Goal: Information Seeking & Learning: Learn about a topic

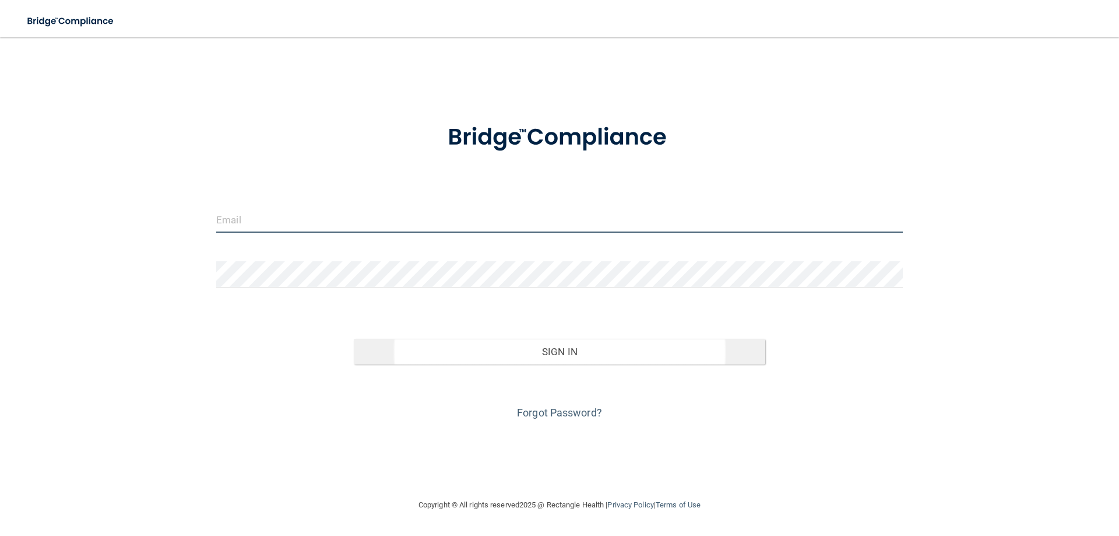
type input "[PERSON_NAME][EMAIL_ADDRESS][PERSON_NAME][DOMAIN_NAME]"
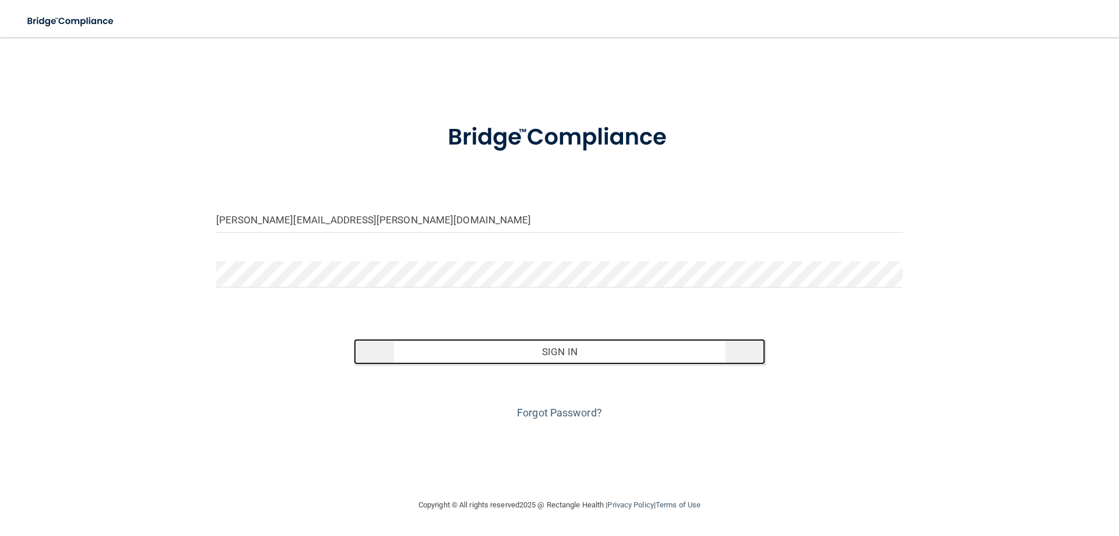
click at [548, 354] on button "Sign In" at bounding box center [560, 352] width 412 height 26
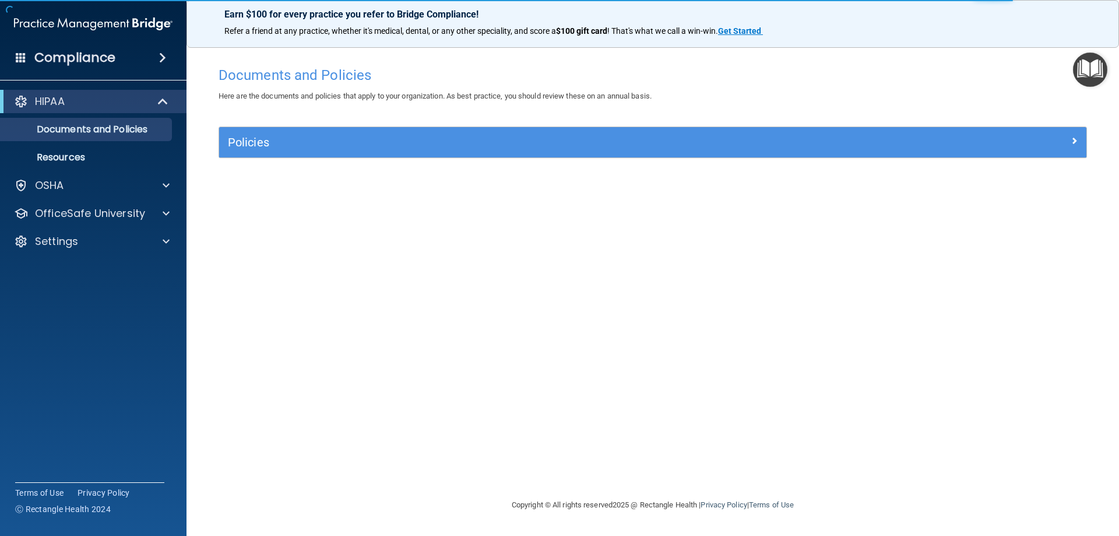
click at [161, 57] on span at bounding box center [162, 58] width 7 height 14
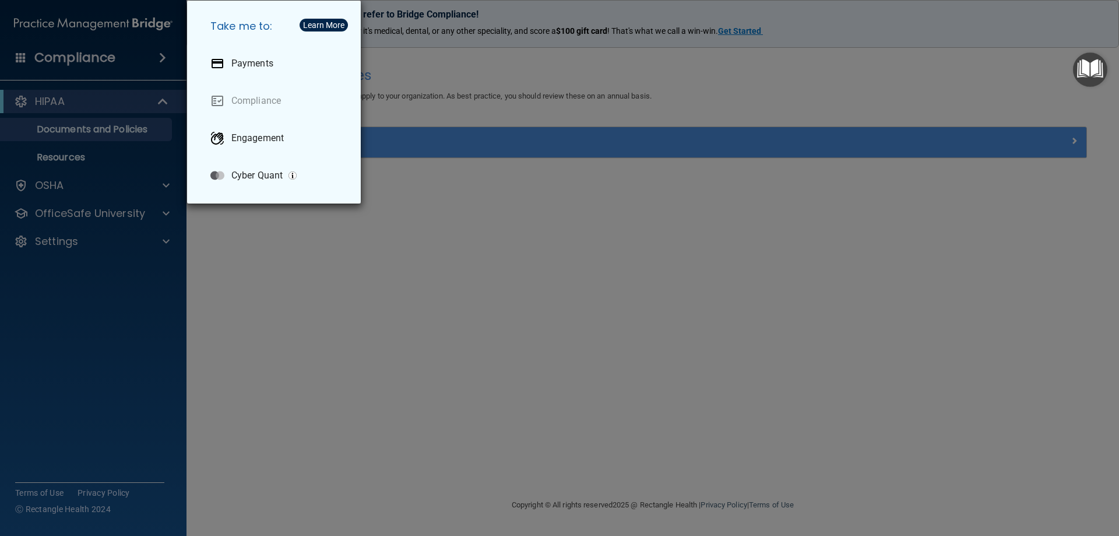
click at [89, 51] on div "Take me to: Payments Compliance Engagement Cyber Quant" at bounding box center [559, 268] width 1119 height 536
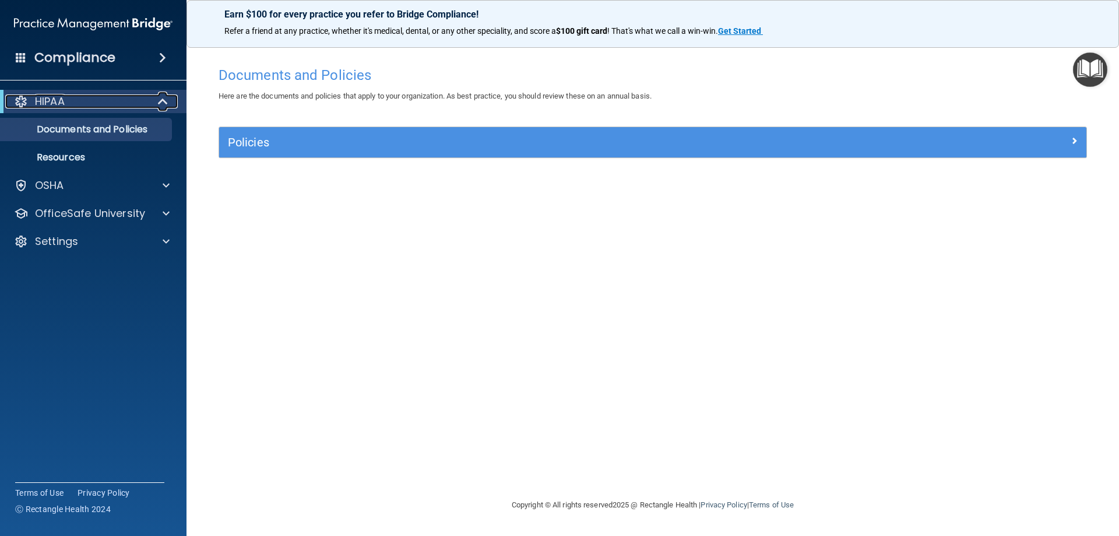
click at [120, 104] on div "HIPAA" at bounding box center [77, 101] width 144 height 14
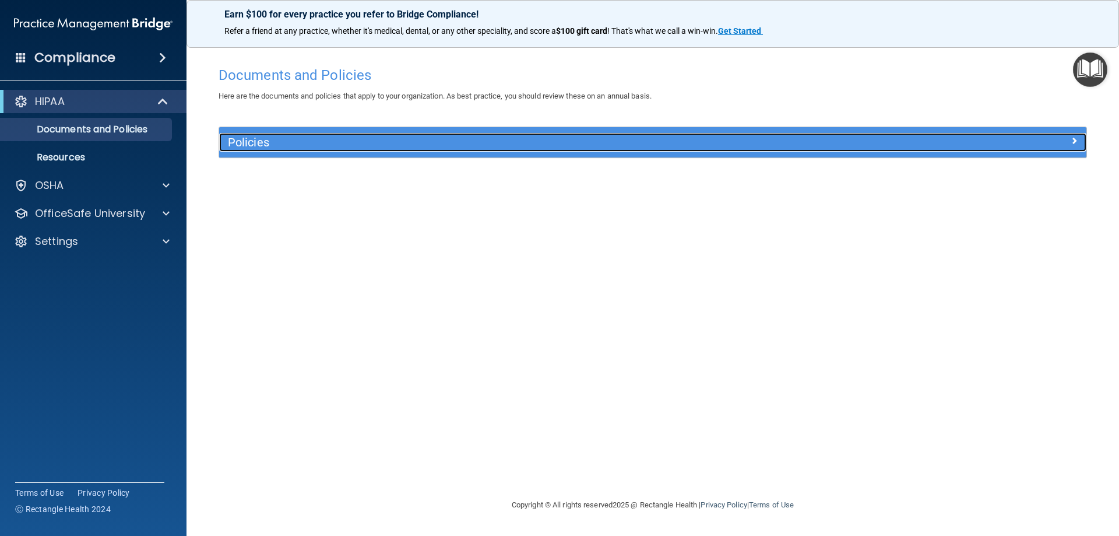
click at [434, 144] on h5 "Policies" at bounding box center [544, 142] width 633 height 13
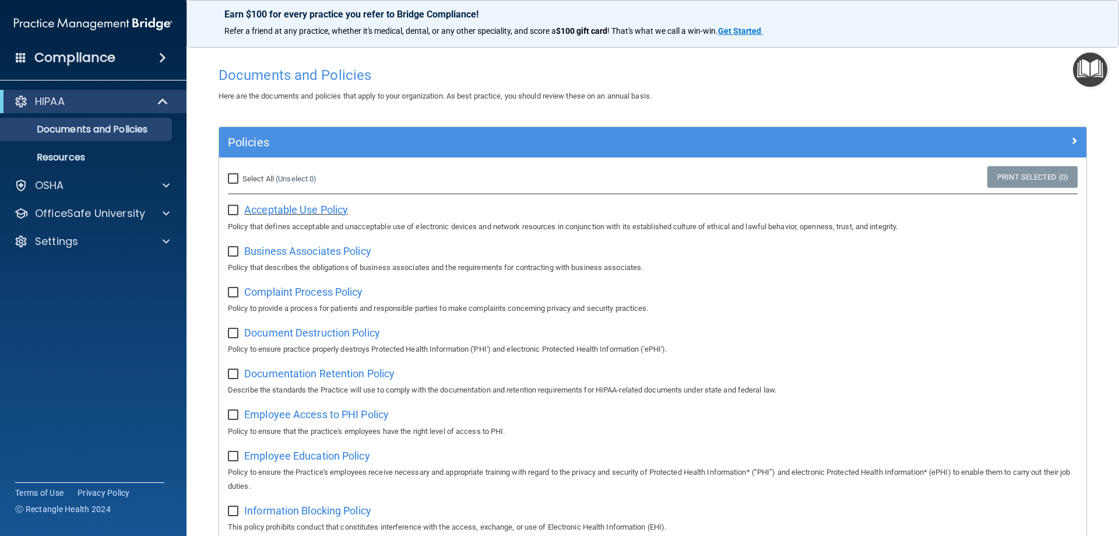
click at [303, 209] on span "Acceptable Use Policy" at bounding box center [296, 209] width 104 height 12
click at [68, 184] on div "OSHA" at bounding box center [77, 185] width 145 height 14
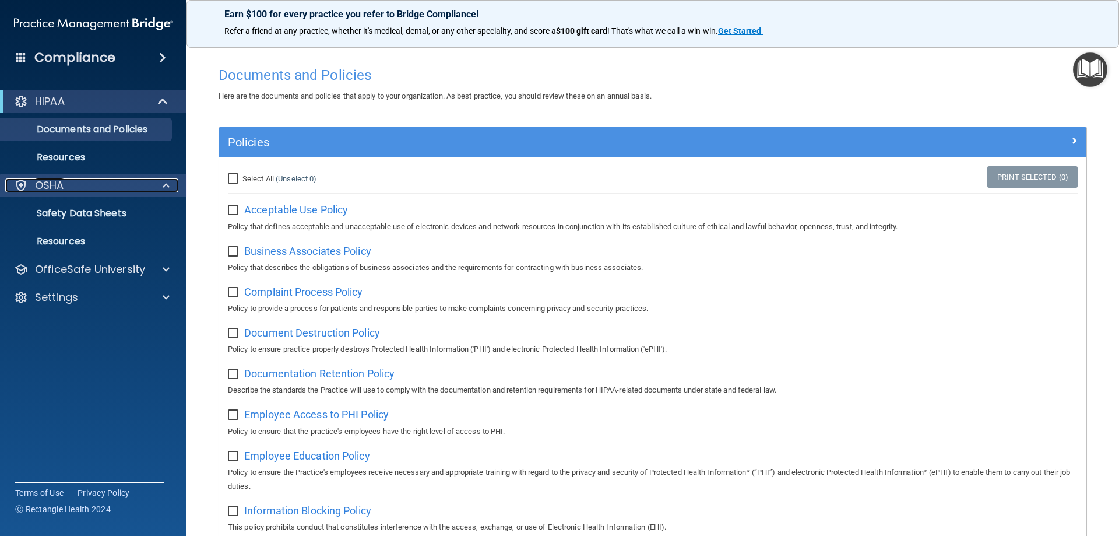
click at [47, 182] on p "OSHA" at bounding box center [49, 185] width 29 height 14
click at [61, 235] on p "Resources" at bounding box center [87, 241] width 159 height 12
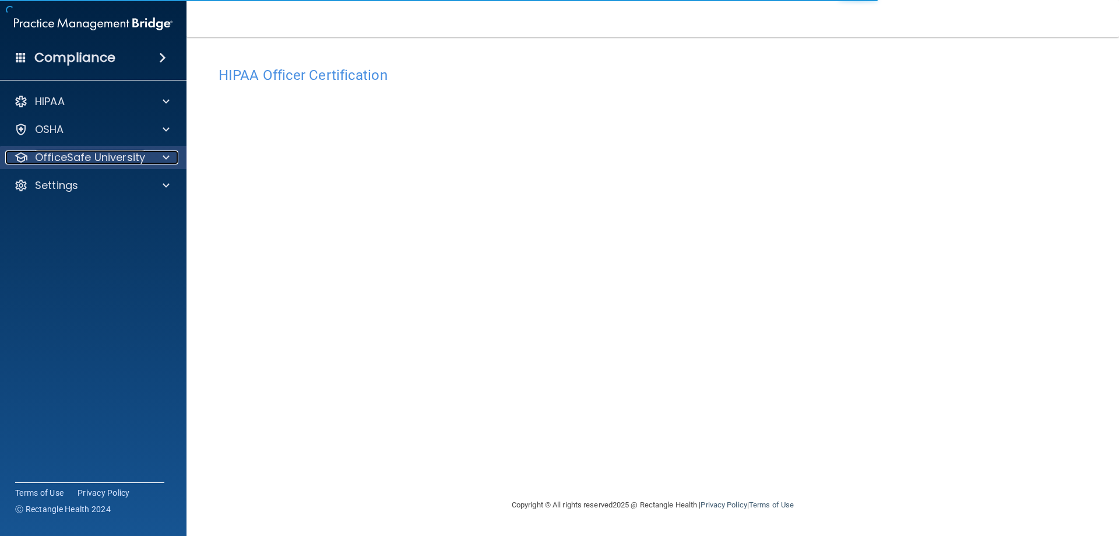
click at [114, 159] on p "OfficeSafe University" at bounding box center [90, 157] width 110 height 14
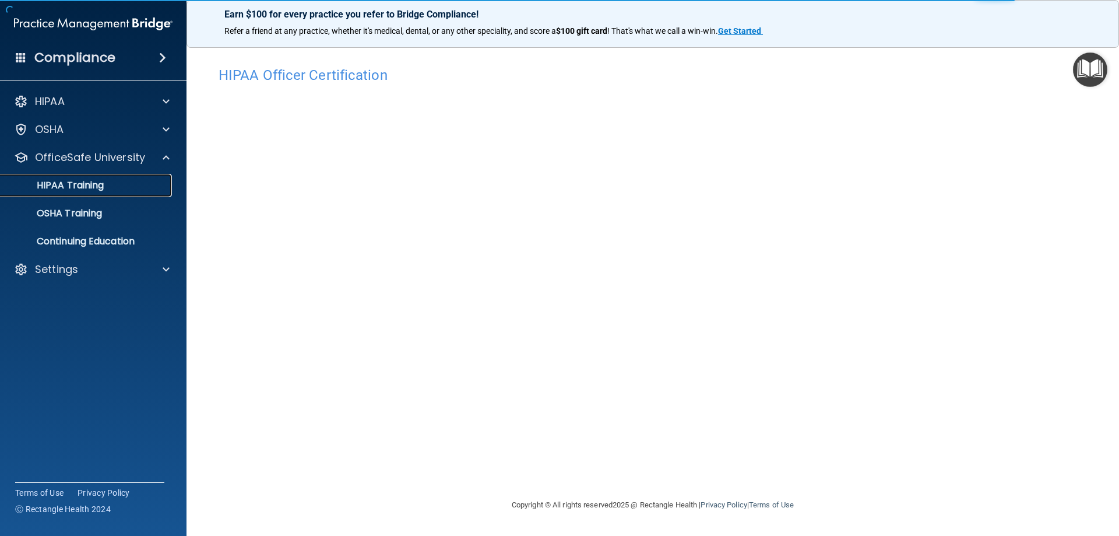
click at [70, 187] on p "HIPAA Training" at bounding box center [56, 186] width 96 height 12
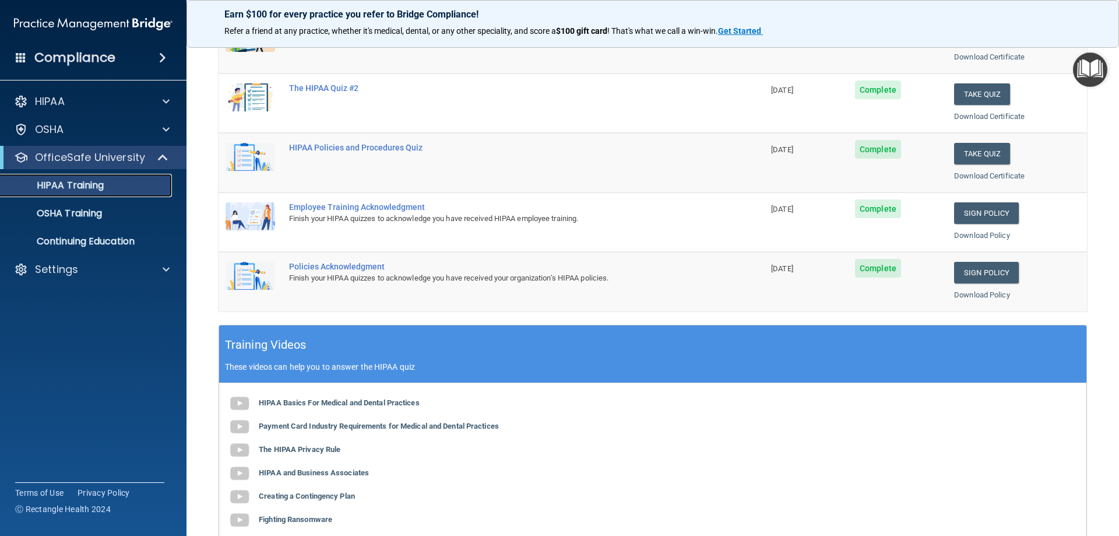
scroll to position [291, 0]
